Goal: Task Accomplishment & Management: Manage account settings

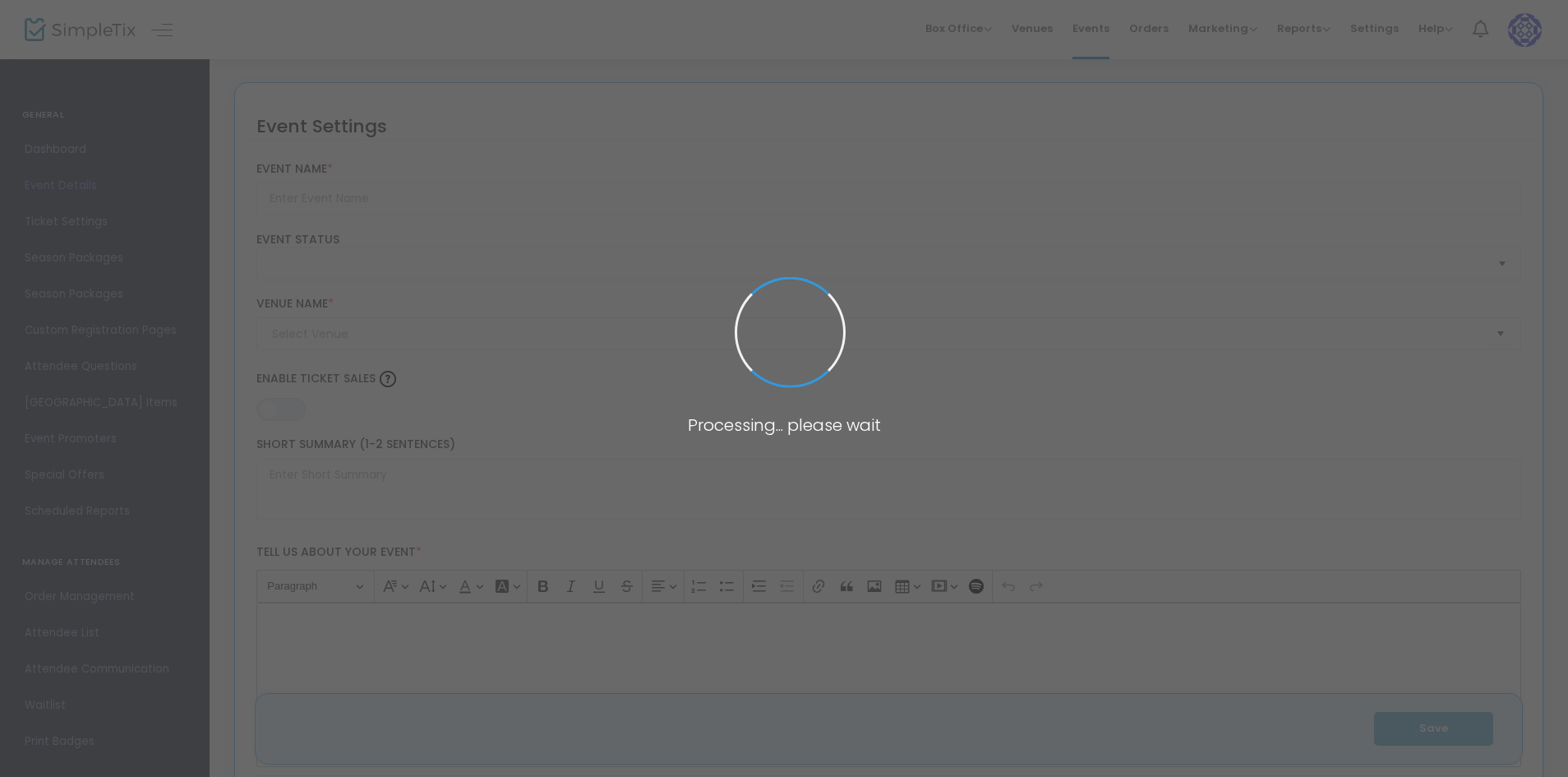
type input "Milwaukee Rock Theatre Presents: GREEN DAY’S AMERICAN IDIOT"
type textarea "Milwaukee Rock Theatre Presents: GREEN DAY’S AMERICAN IDIOT. [GEOGRAPHIC_DATA],…"
type input "Buy Tickets"
checkbox input "true"
type input "Inspiration Studios"
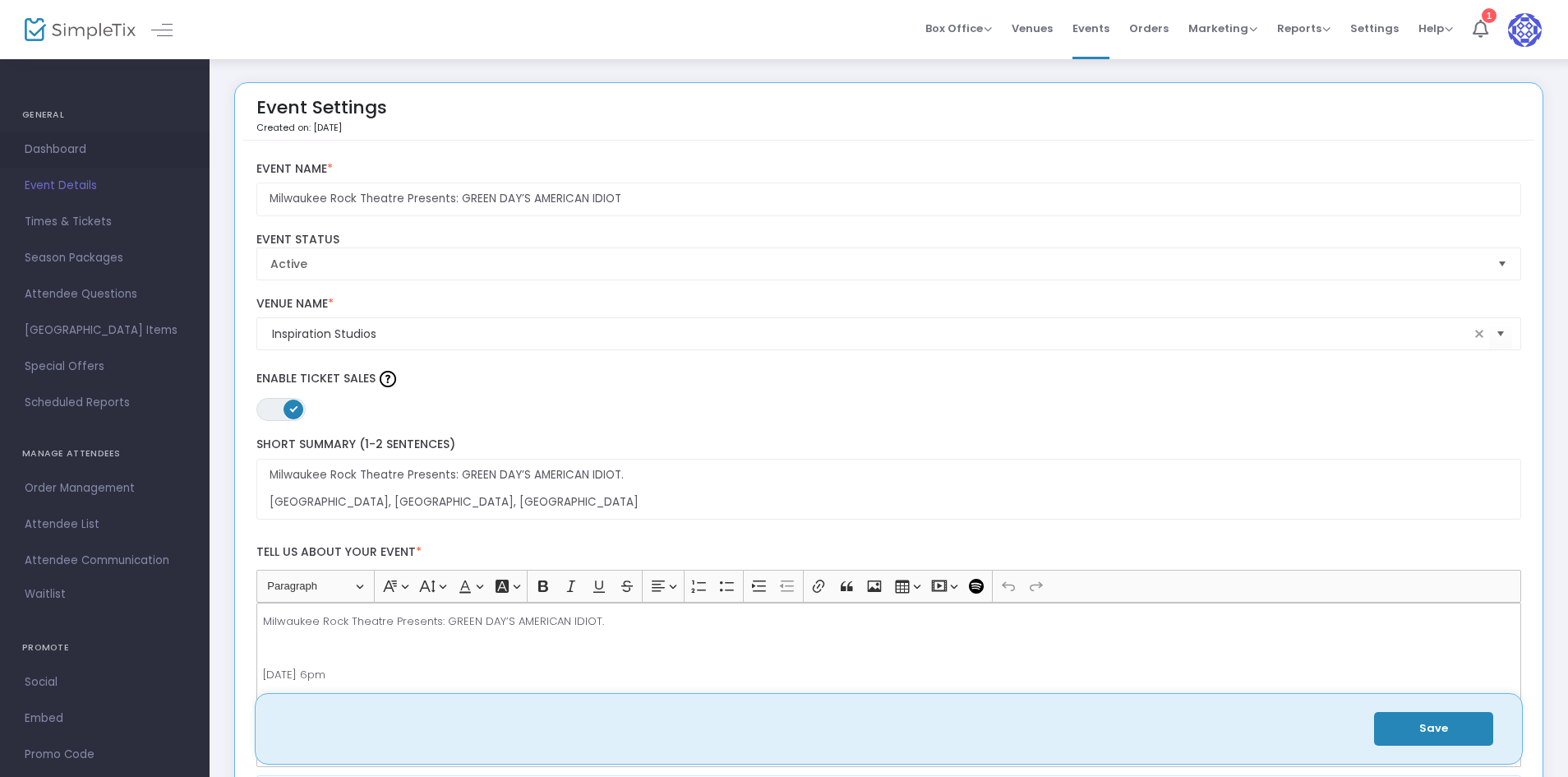
click at [73, 131] on link "Dashboard" at bounding box center [104, 149] width 210 height 36
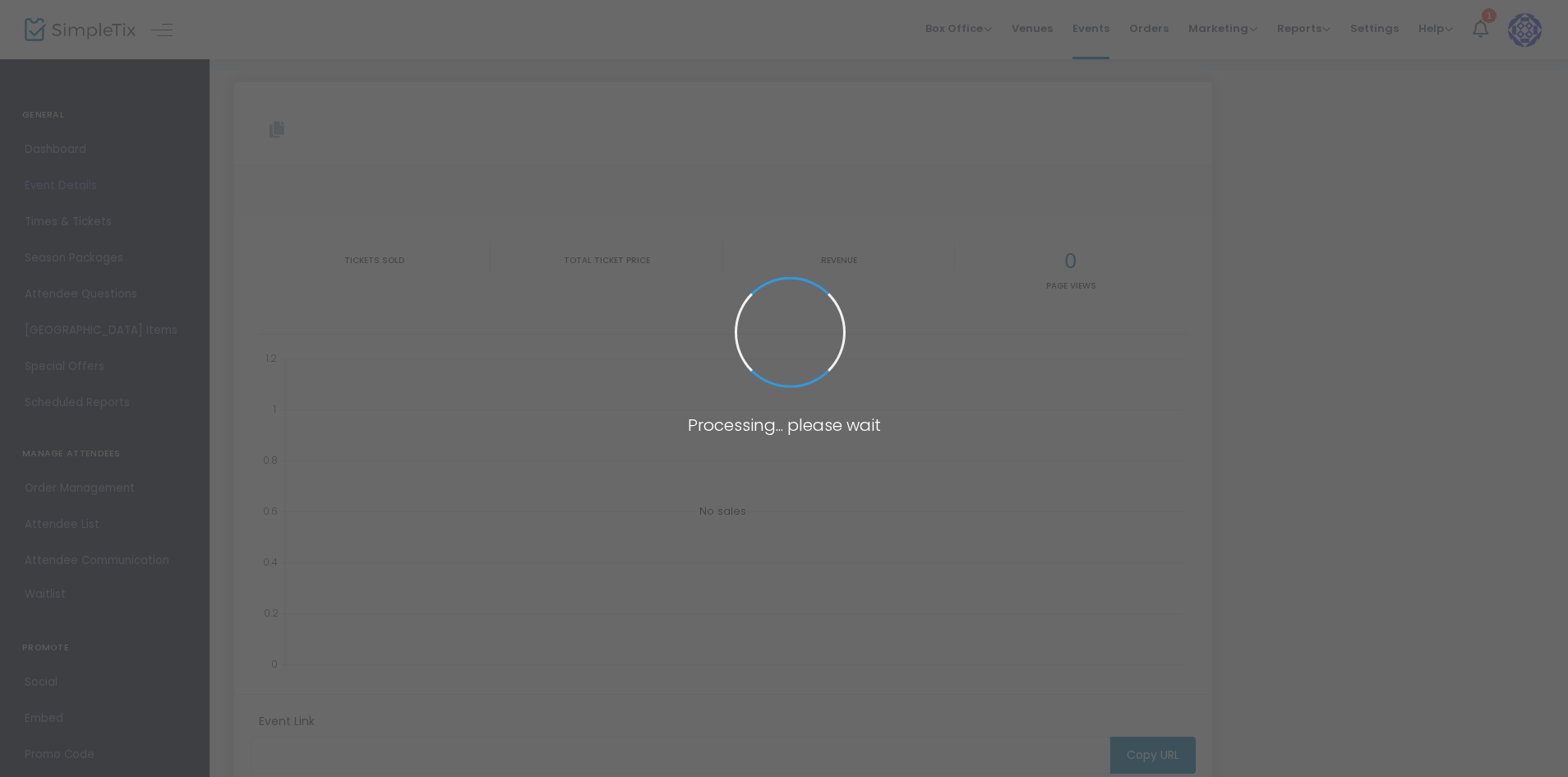
type input "[URL][DOMAIN_NAME]"
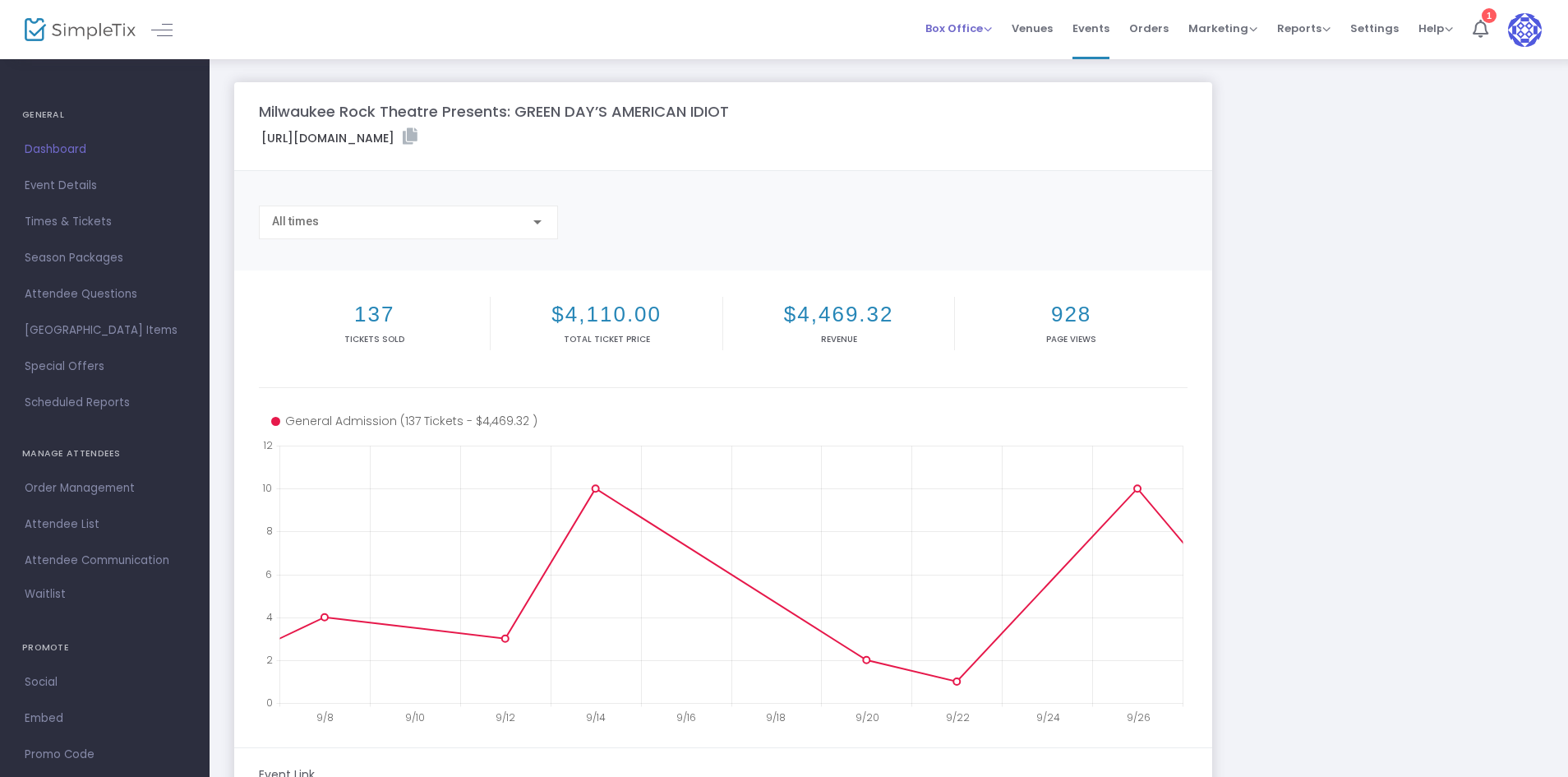
click at [947, 34] on span "Box Office" at bounding box center [959, 28] width 67 height 15
click at [969, 85] on li "Bookings" at bounding box center [984, 87] width 118 height 32
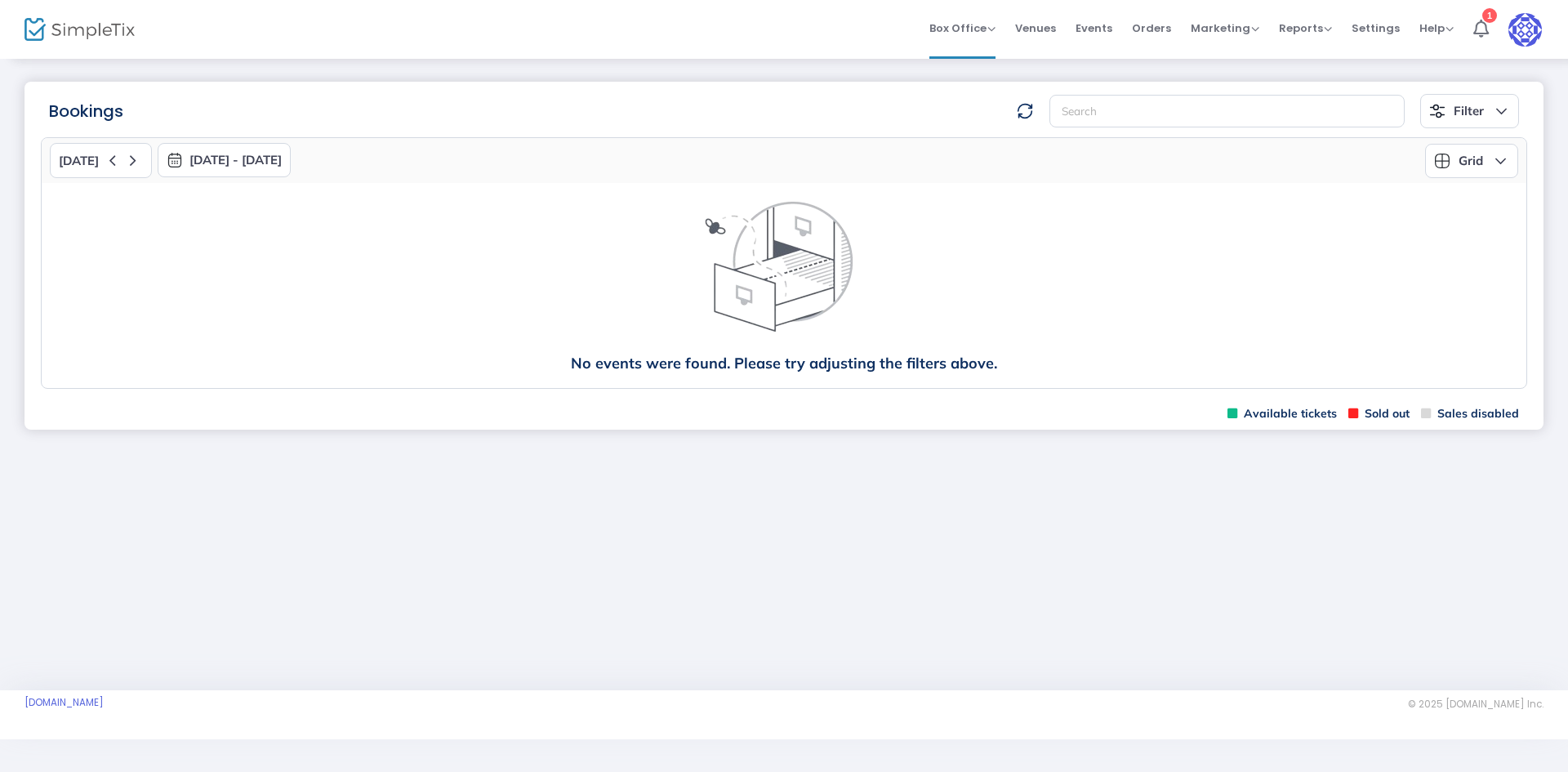
click at [80, 25] on img at bounding box center [80, 30] width 110 height 24
